Goal: Task Accomplishment & Management: Complete application form

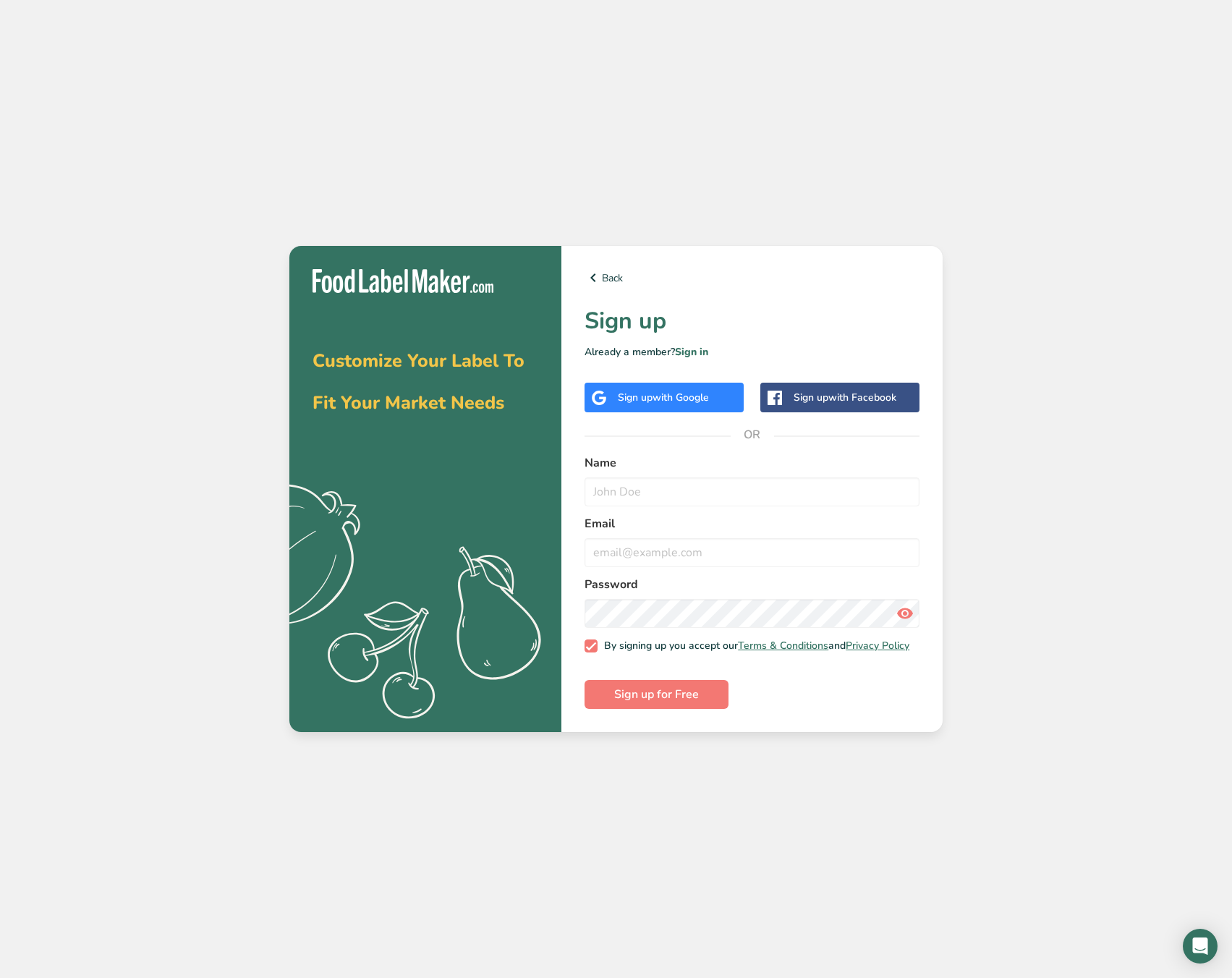
click at [683, 383] on div "Sign up with Google" at bounding box center [664, 397] width 159 height 30
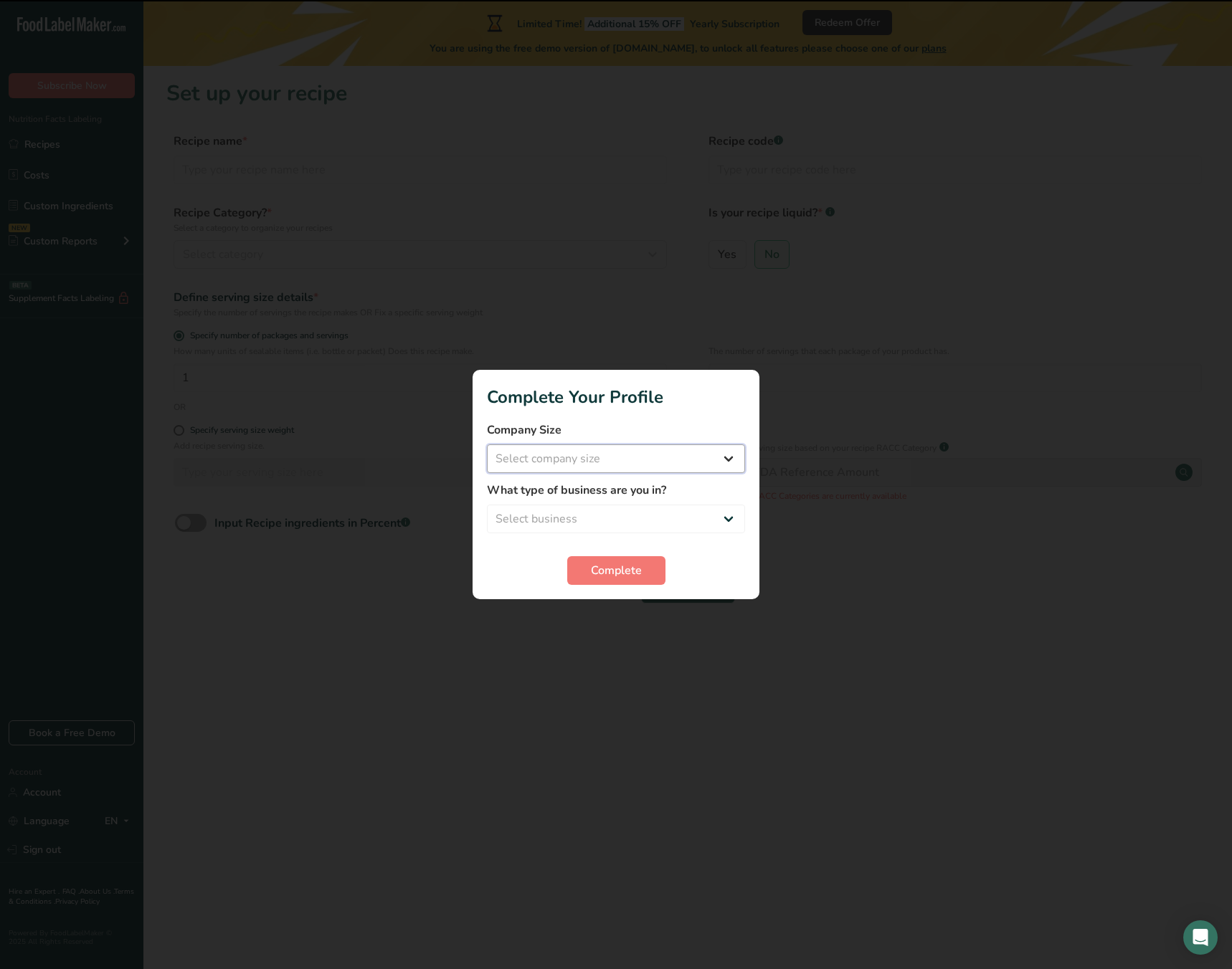
click at [632, 461] on select "Select company size Fewer than 10 Employees 10 to 50 Employees 51 to 500 Employ…" at bounding box center [616, 459] width 258 height 29
select select "2"
click at [487, 445] on select "Select company size Fewer than 10 Employees 10 to 50 Employees 51 to 500 Employ…" at bounding box center [616, 459] width 258 height 29
click at [583, 514] on select "Select business Packaged Food Manufacturer Restaurant & Cafe Bakery Meal Plans …" at bounding box center [616, 518] width 258 height 29
select select "1"
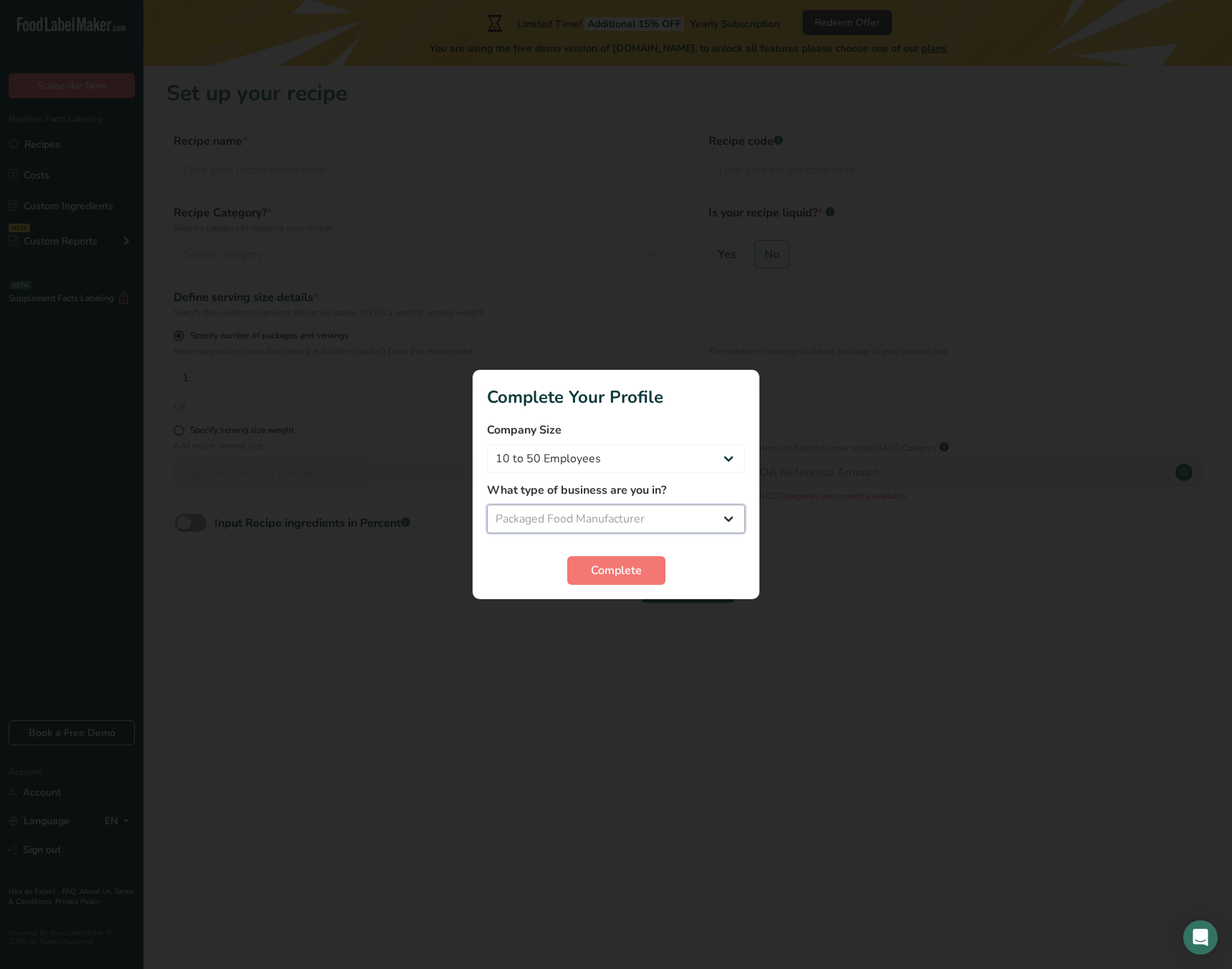
click at [487, 504] on select "Select business Packaged Food Manufacturer Restaurant & Cafe Bakery Meal Plans …" at bounding box center [616, 518] width 258 height 29
click at [594, 581] on button "Complete" at bounding box center [616, 570] width 98 height 29
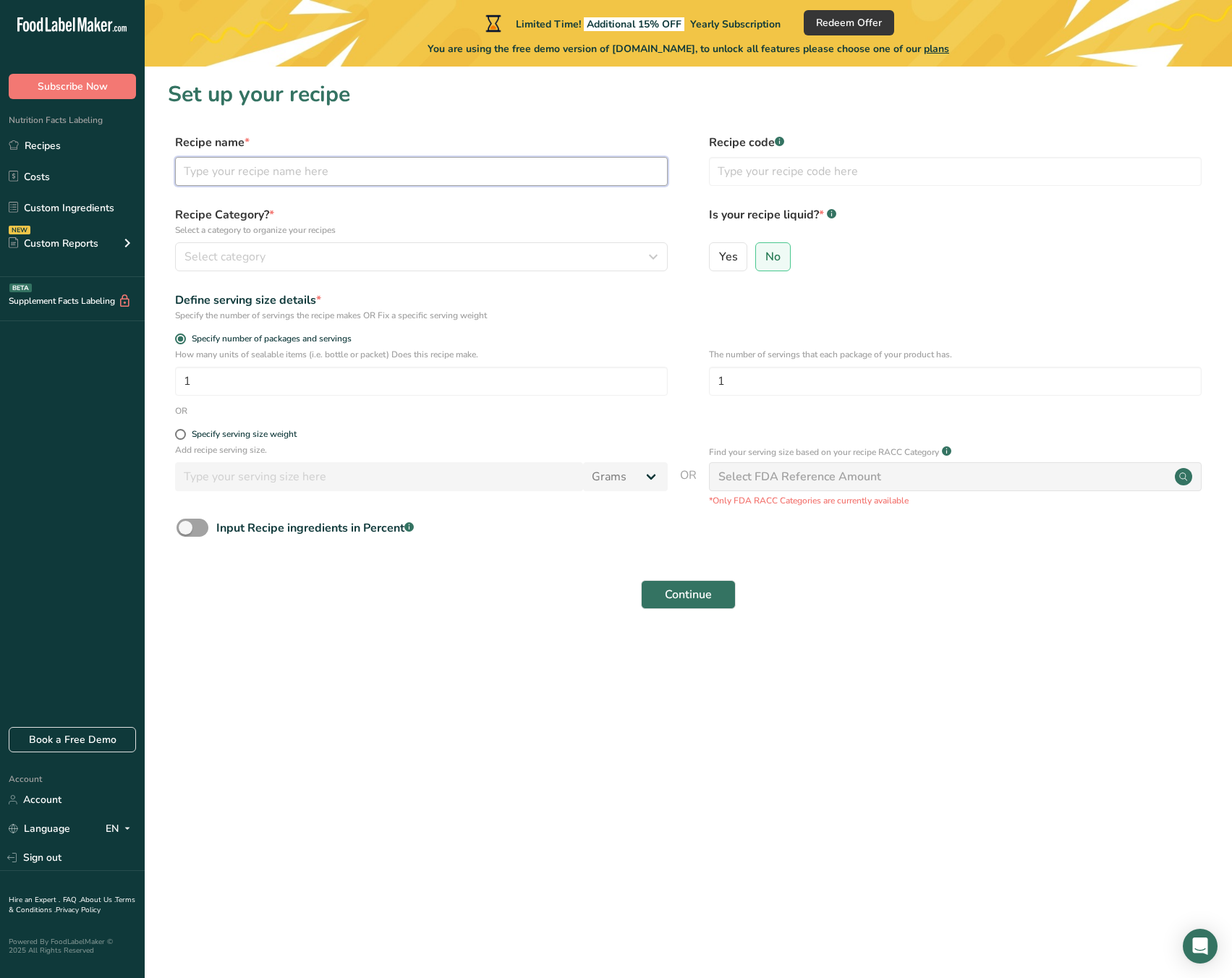
click at [373, 162] on input "text" at bounding box center [422, 171] width 493 height 29
click at [204, 266] on button "Select category" at bounding box center [422, 257] width 493 height 29
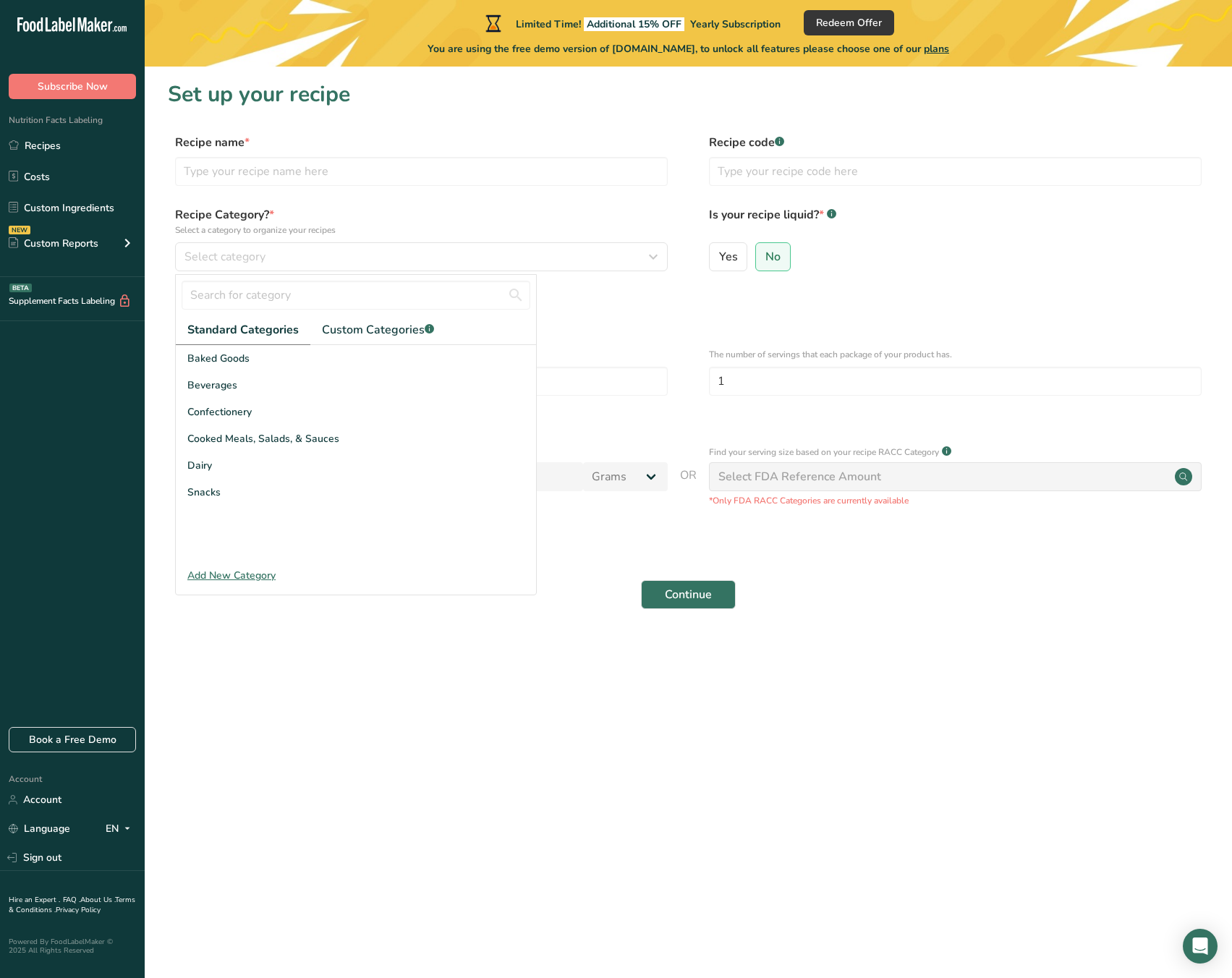
click at [392, 312] on div at bounding box center [356, 296] width 360 height 41
click at [389, 328] on span "Custom Categories .a-a{fill:#347362;}.b-a{fill:#fff;}" at bounding box center [378, 329] width 112 height 18
click at [274, 328] on span "Standard Categories" at bounding box center [242, 329] width 110 height 18
click at [391, 325] on span "Custom Categories .a-a{fill:#347362;}.b-a{fill:#fff;}" at bounding box center [378, 329] width 112 height 18
click at [345, 334] on span "Custom Categories .a-a{fill:#347362;}.b-a{fill:#fff;}" at bounding box center [376, 329] width 112 height 18
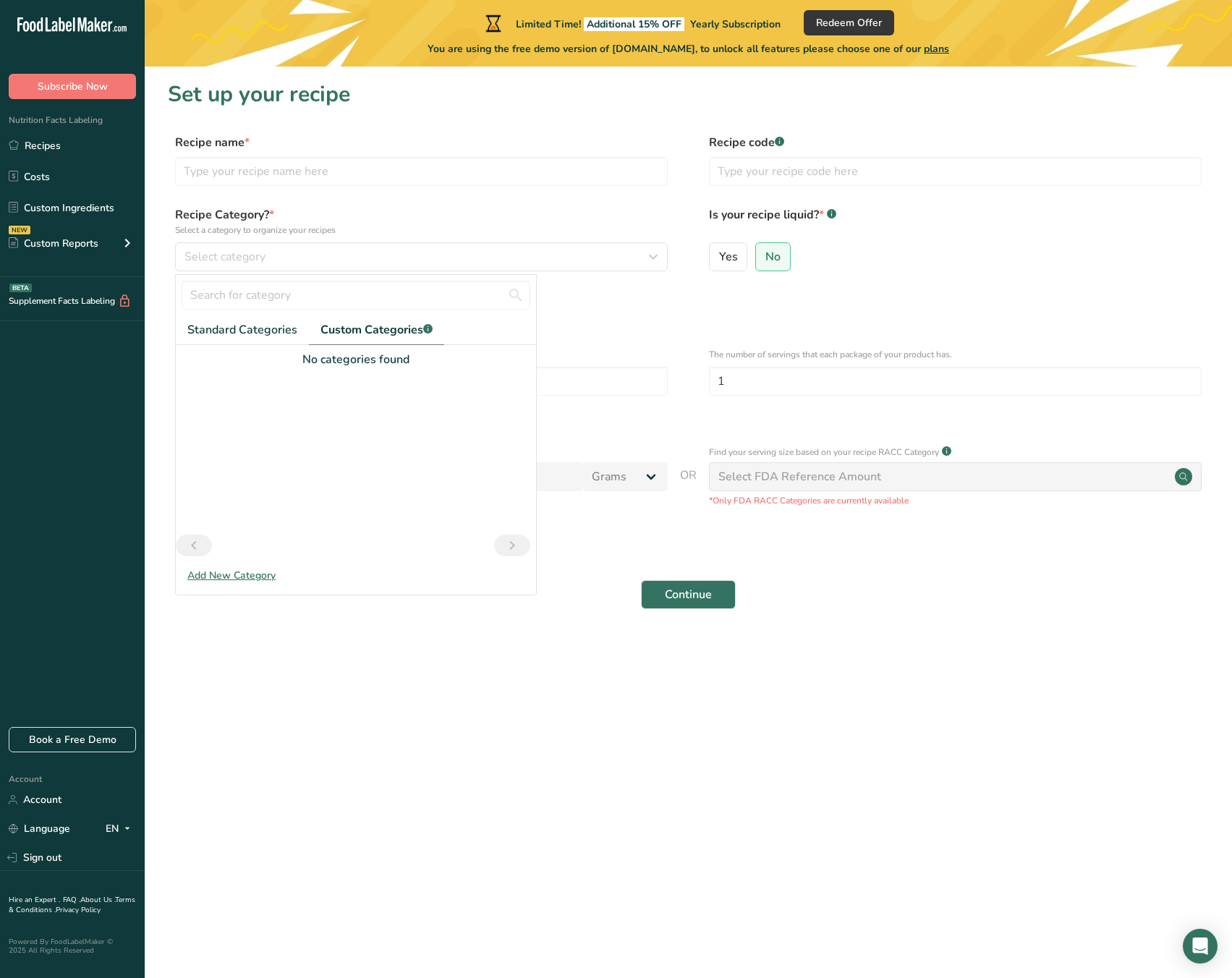
click at [250, 349] on div "No categories found" at bounding box center [356, 454] width 360 height 217
click at [252, 340] on link "Standard Categories" at bounding box center [242, 329] width 133 height 30
click at [227, 561] on div at bounding box center [356, 454] width 360 height 217
click at [226, 576] on div "Add New Category" at bounding box center [356, 576] width 360 height 15
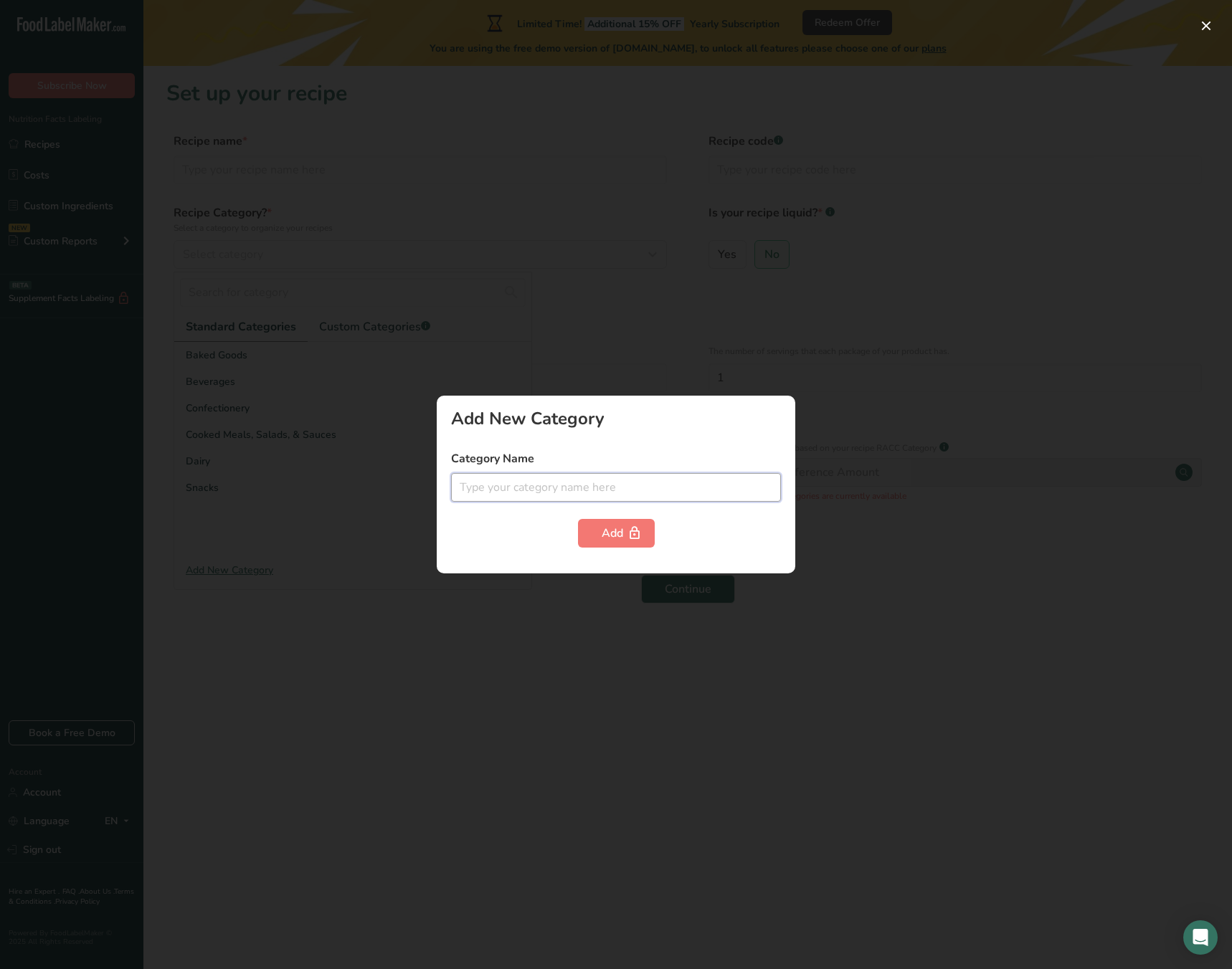
click at [549, 501] on input "text" at bounding box center [615, 487] width 330 height 29
type input "s"
type input "sports bar"
click at [642, 529] on span "button" at bounding box center [634, 533] width 18 height 18
click at [623, 534] on div "Add" at bounding box center [616, 533] width 29 height 18
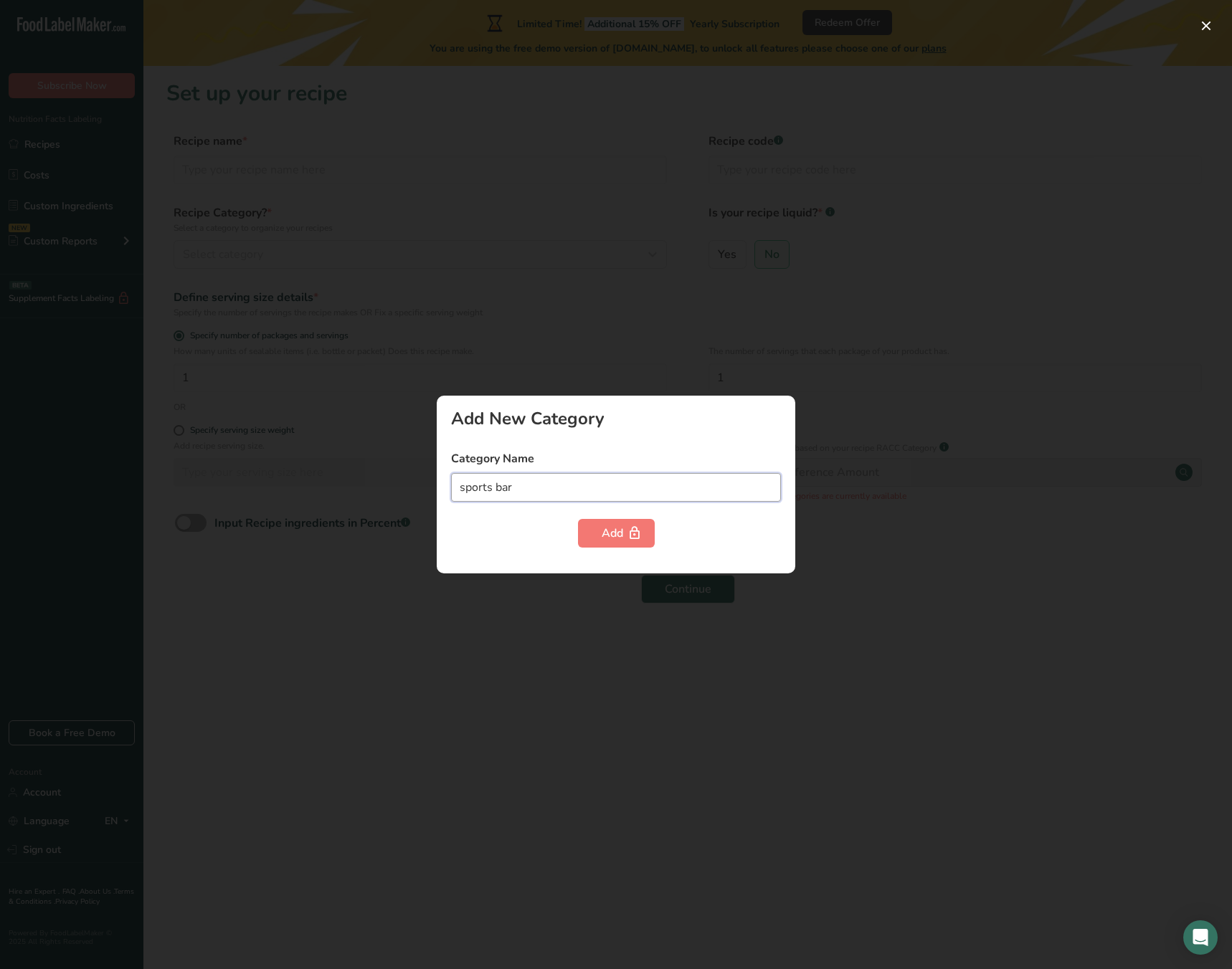
drag, startPoint x: 525, startPoint y: 480, endPoint x: 413, endPoint y: 471, distance: 112.4
click at [413, 476] on div "Add New Category Category Name sports bar Add" at bounding box center [616, 484] width 1232 height 969
click at [516, 252] on div at bounding box center [616, 484] width 1232 height 969
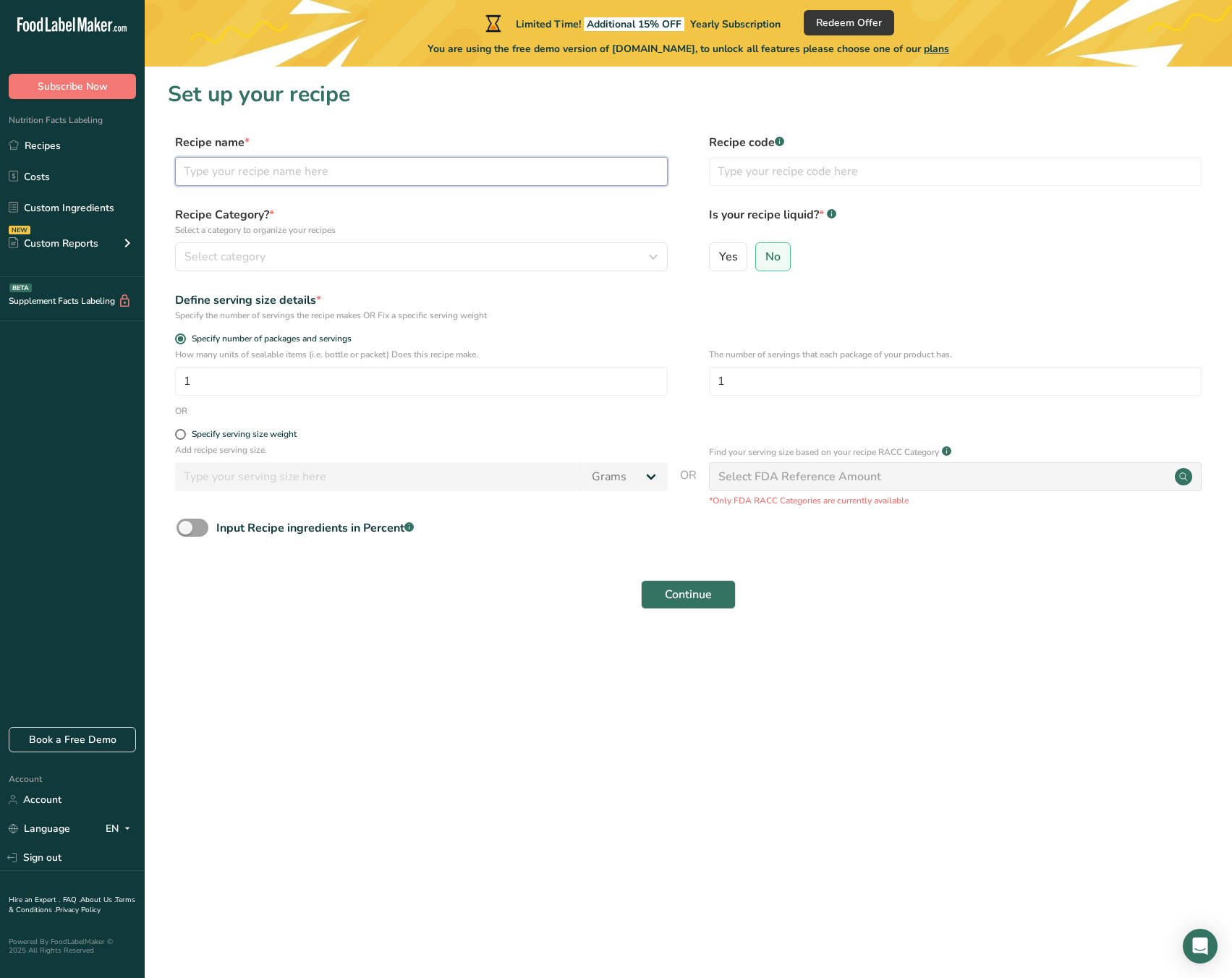
click at [276, 169] on input "text" at bounding box center [422, 171] width 493 height 29
type input "F"
type input "\"
